Goal: Task Accomplishment & Management: Complete application form

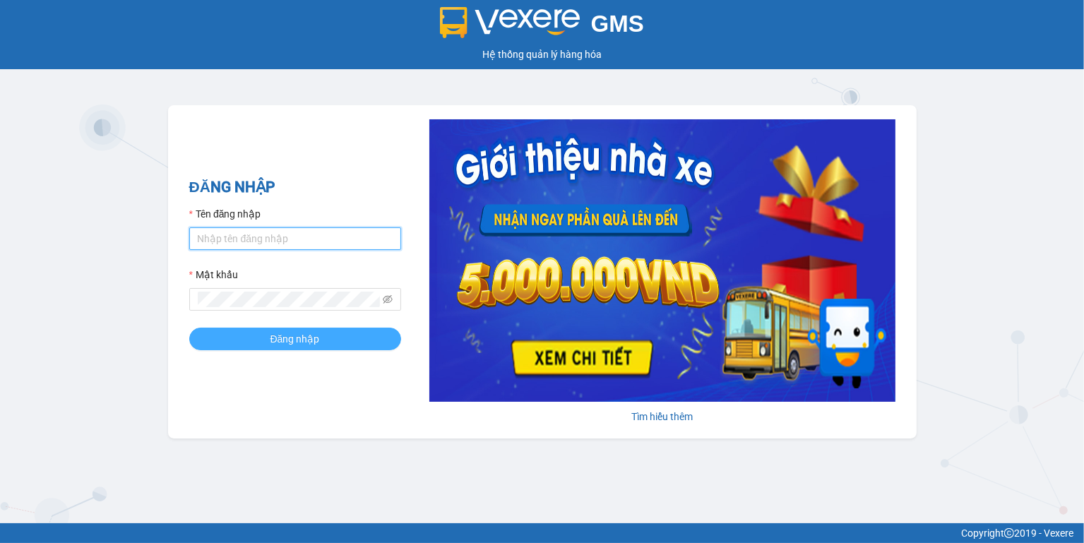
type input "ngoc.taithang"
click at [325, 343] on button "Đăng nhập" at bounding box center [295, 339] width 212 height 23
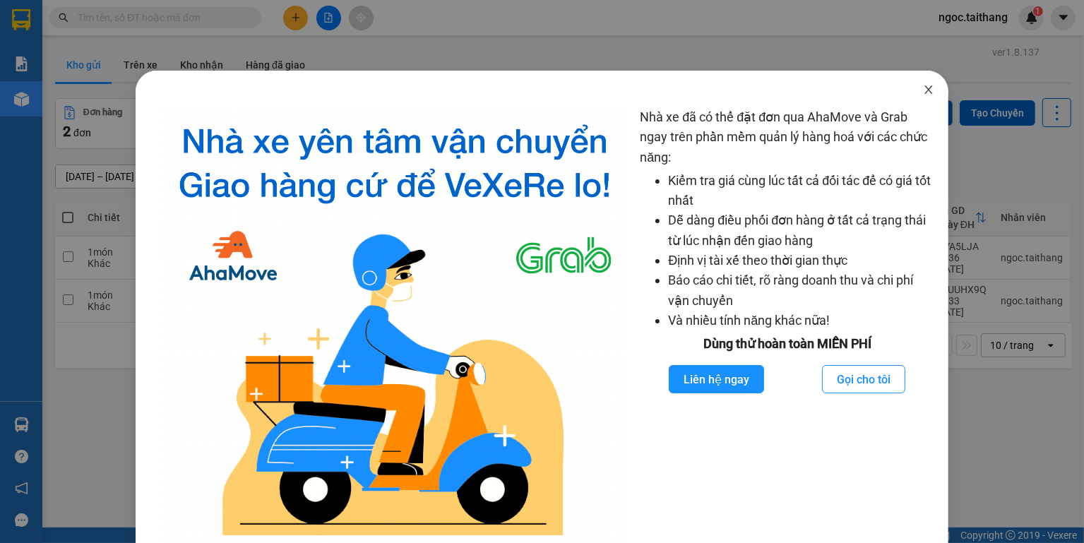
click at [925, 94] on icon "close" at bounding box center [929, 89] width 8 height 8
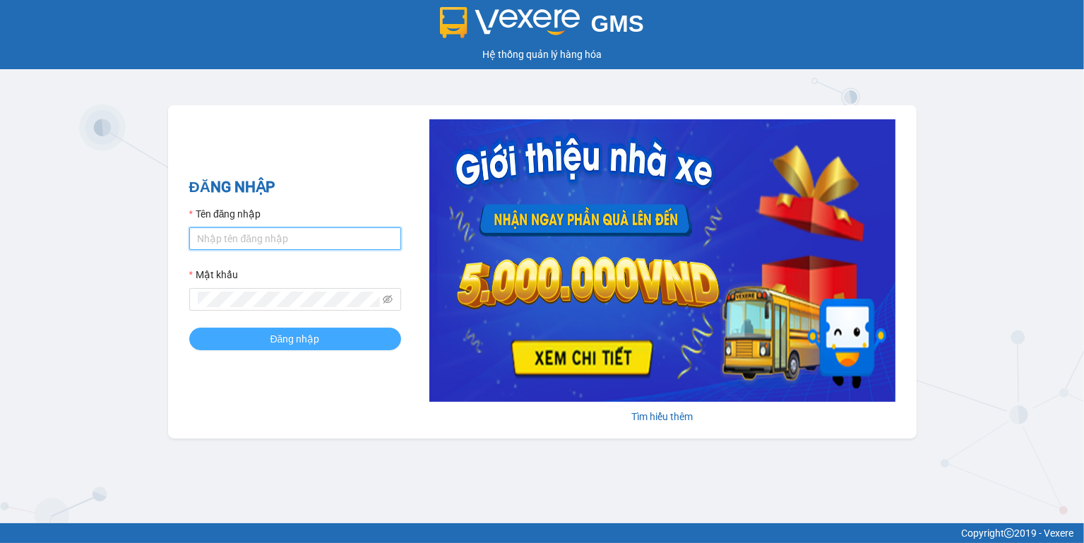
type input "ngoc.taithang"
click at [266, 342] on button "Đăng nhập" at bounding box center [295, 339] width 212 height 23
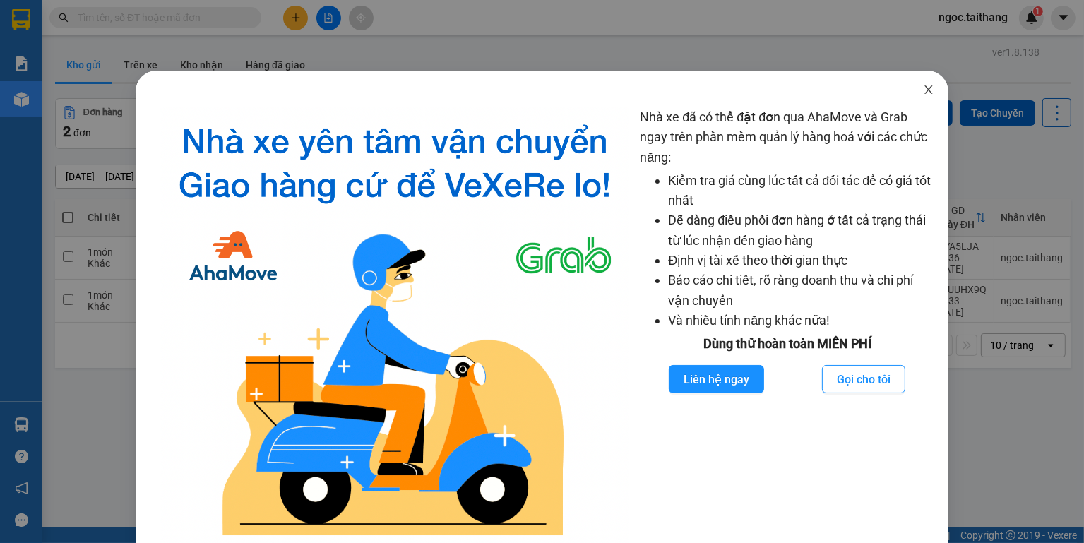
click at [925, 94] on icon "close" at bounding box center [929, 89] width 8 height 8
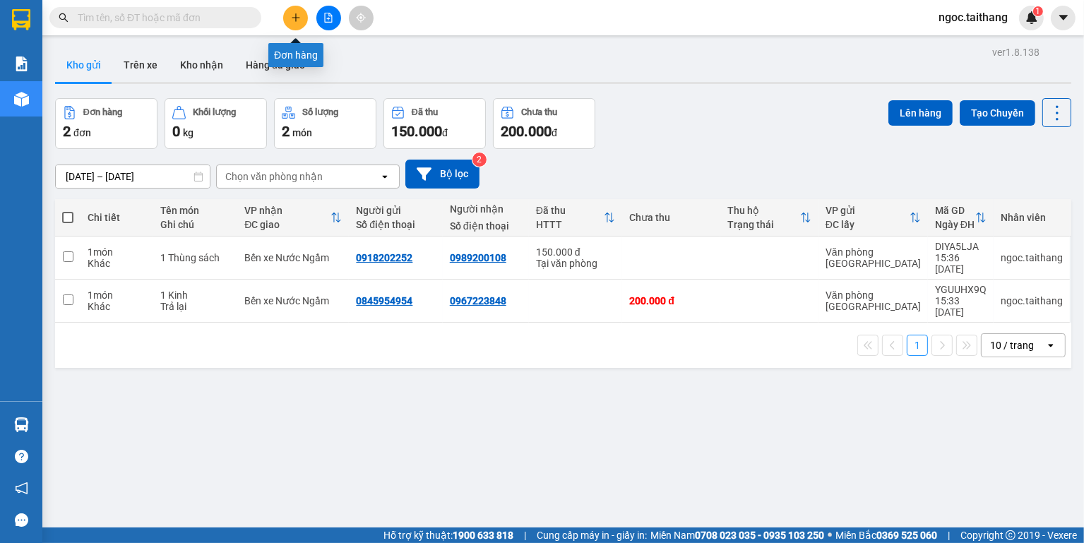
click at [294, 15] on icon "plus" at bounding box center [296, 18] width 10 height 10
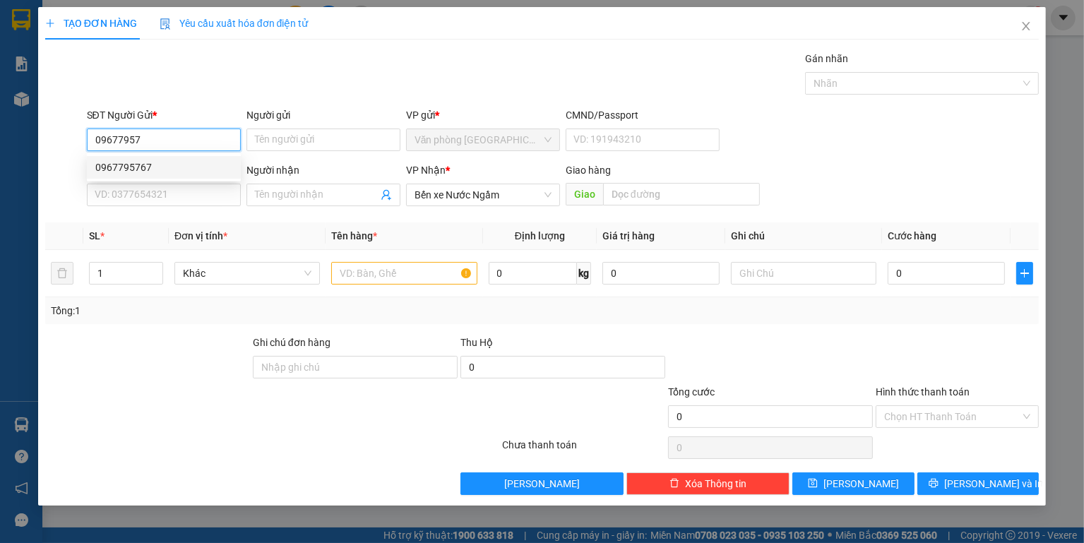
click at [140, 167] on div "0967795767" at bounding box center [163, 168] width 137 height 16
type input "0967795767"
type input "150.000"
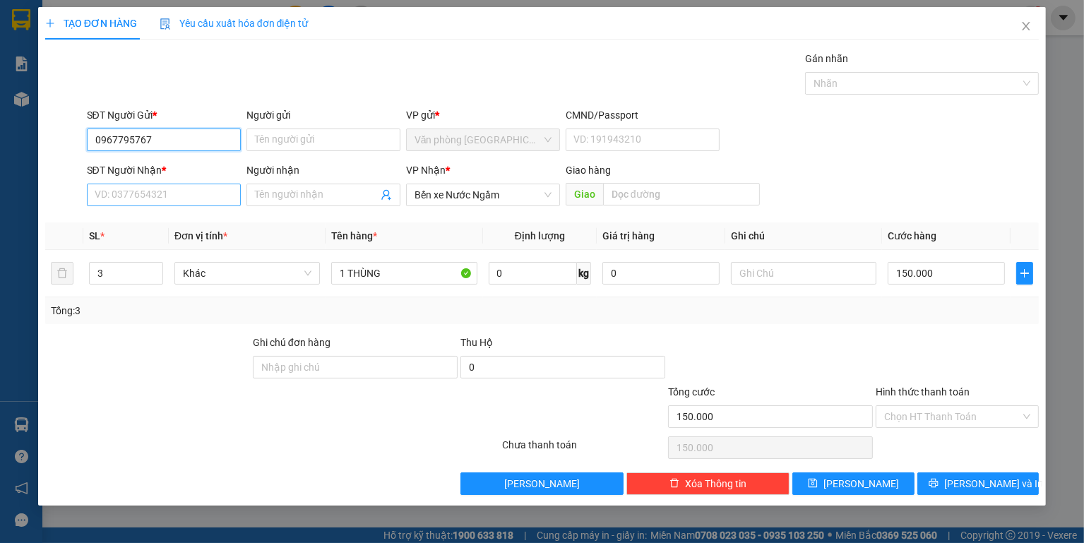
type input "0967795767"
click at [134, 190] on input "SĐT Người Nhận *" at bounding box center [164, 195] width 154 height 23
type input "0962759160"
click at [290, 195] on input "Người nhận" at bounding box center [316, 195] width 123 height 16
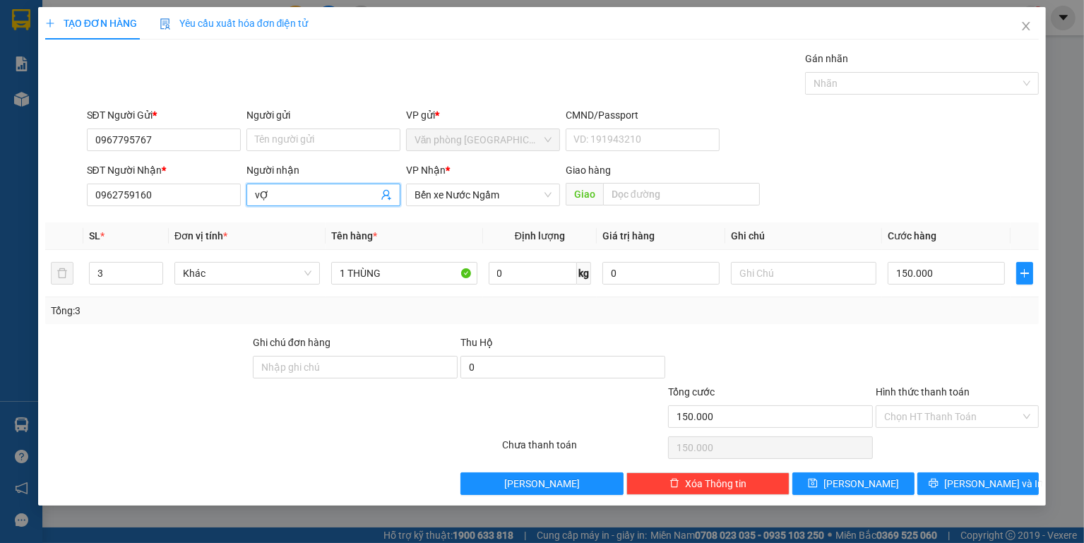
type input "v"
type input "Vợ Như"
click at [945, 273] on input "150.000" at bounding box center [946, 273] width 117 height 23
type input "0"
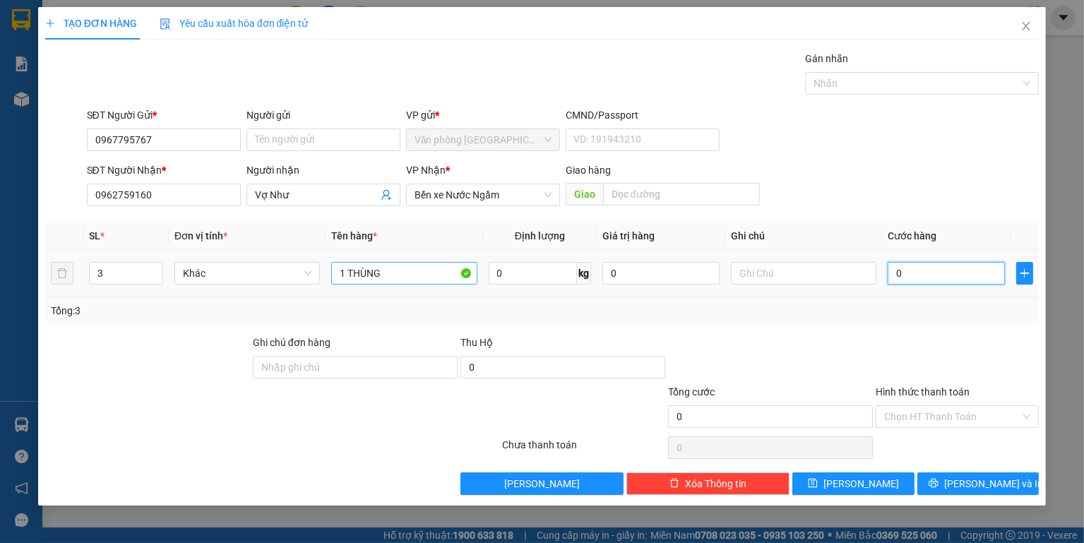
type input "0"
drag, startPoint x: 406, startPoint y: 273, endPoint x: 310, endPoint y: 278, distance: 95.5
click at [310, 278] on tr "3 Khác 1 THÙNG 0 kg 0 0" at bounding box center [542, 273] width 995 height 47
type input "1 Bì hồ sơ"
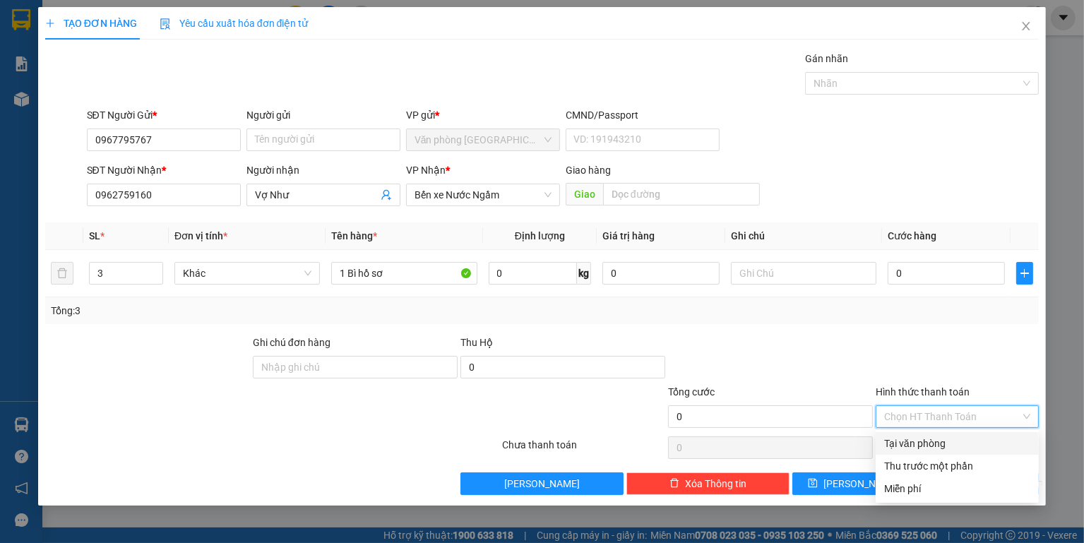
click at [955, 415] on input "Hình thức thanh toán" at bounding box center [953, 416] width 136 height 21
click at [921, 483] on div "Miễn phí" at bounding box center [958, 489] width 146 height 16
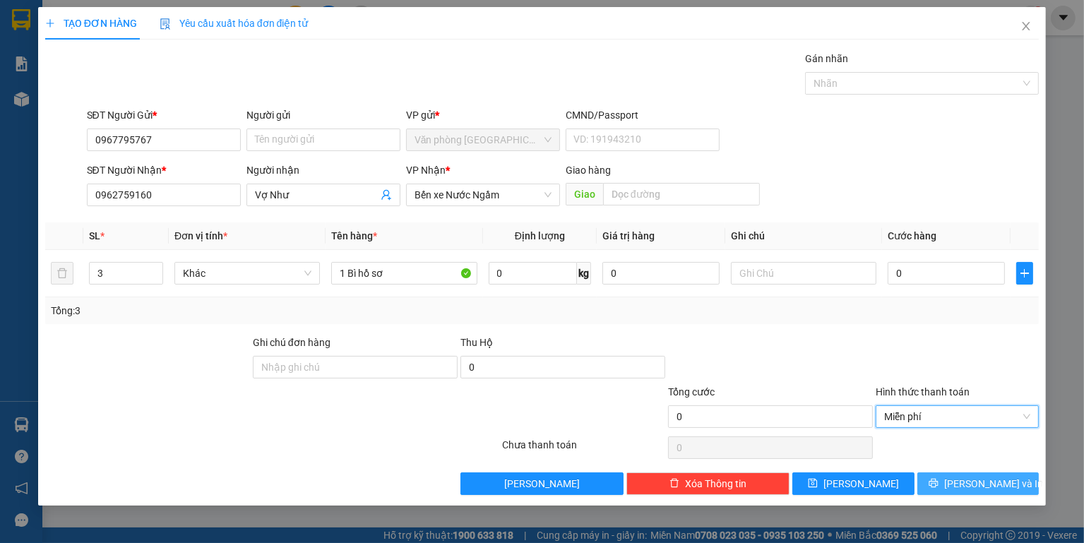
click at [939, 487] on icon "printer" at bounding box center [934, 483] width 10 height 10
